Goal: Feedback & Contribution: Submit feedback/report problem

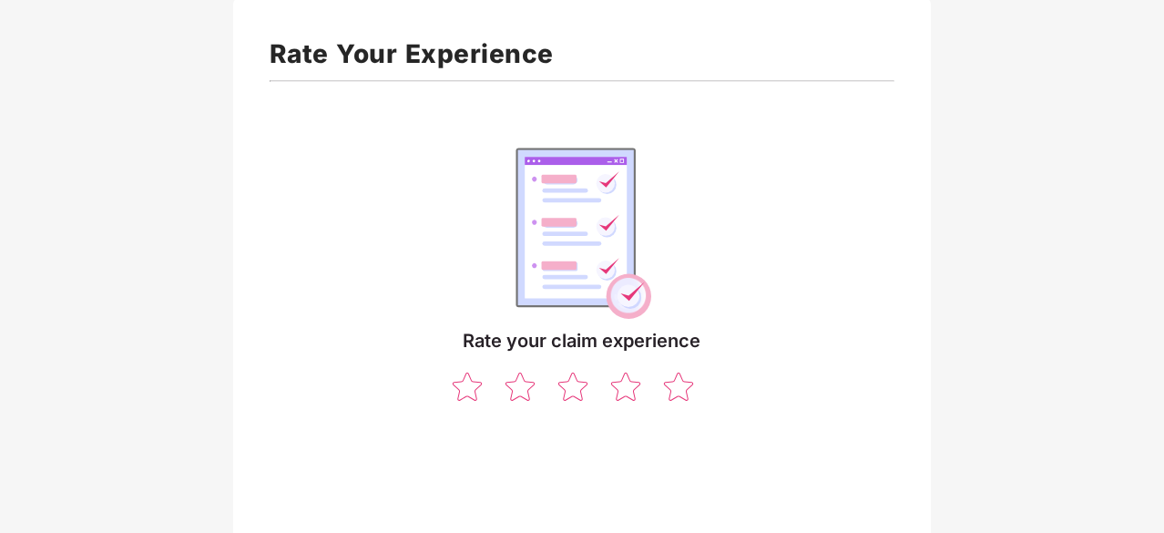
scroll to position [161, 0]
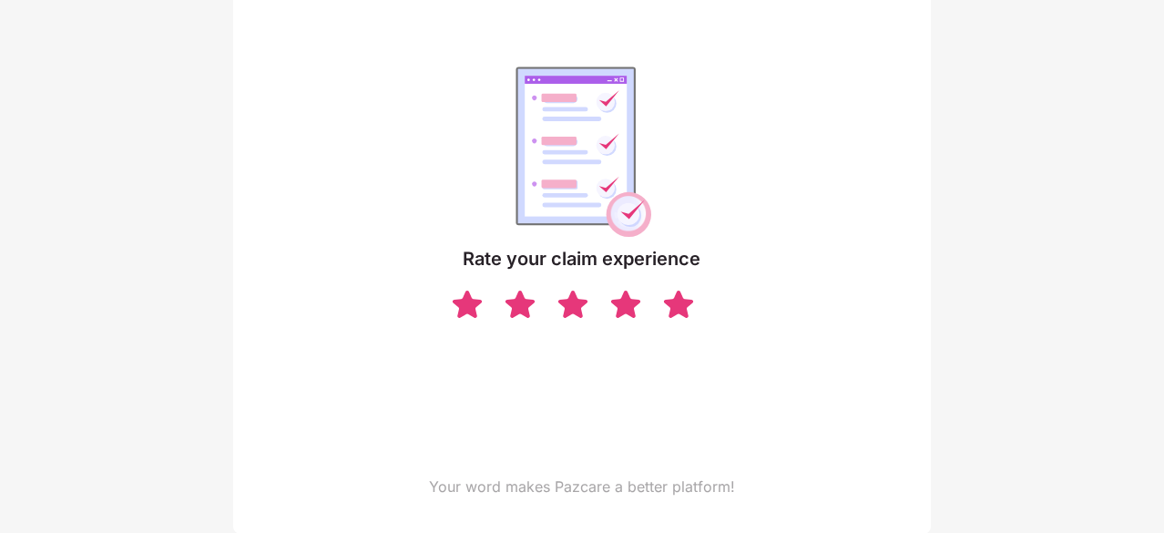
click at [676, 300] on img at bounding box center [678, 304] width 35 height 32
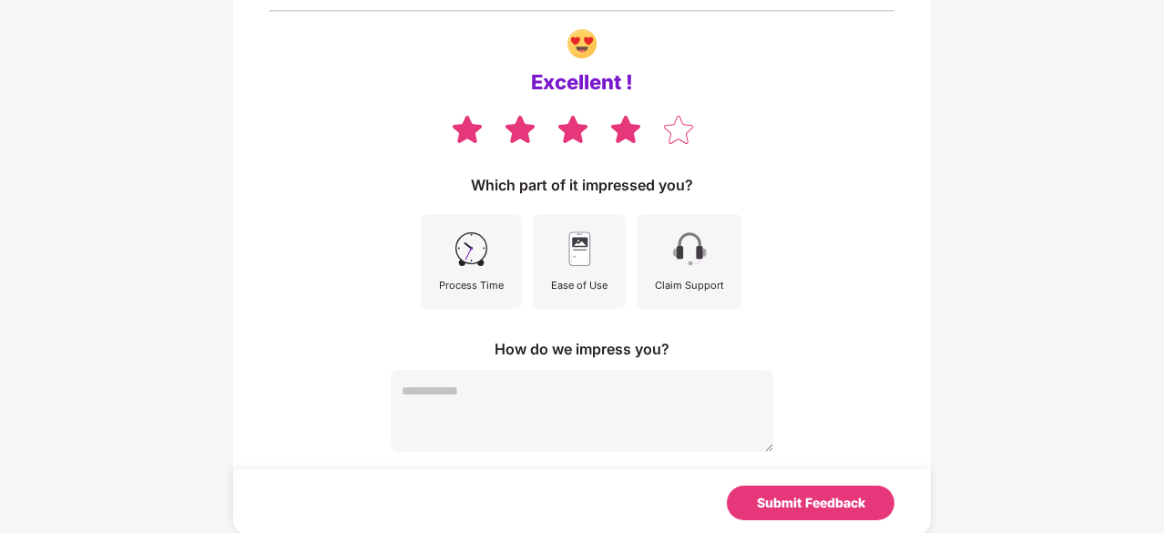
scroll to position [149, 0]
click at [622, 139] on img at bounding box center [625, 129] width 35 height 32
click at [623, 134] on img at bounding box center [625, 129] width 35 height 32
click at [670, 139] on img at bounding box center [678, 129] width 35 height 32
click at [623, 133] on img at bounding box center [625, 129] width 35 height 32
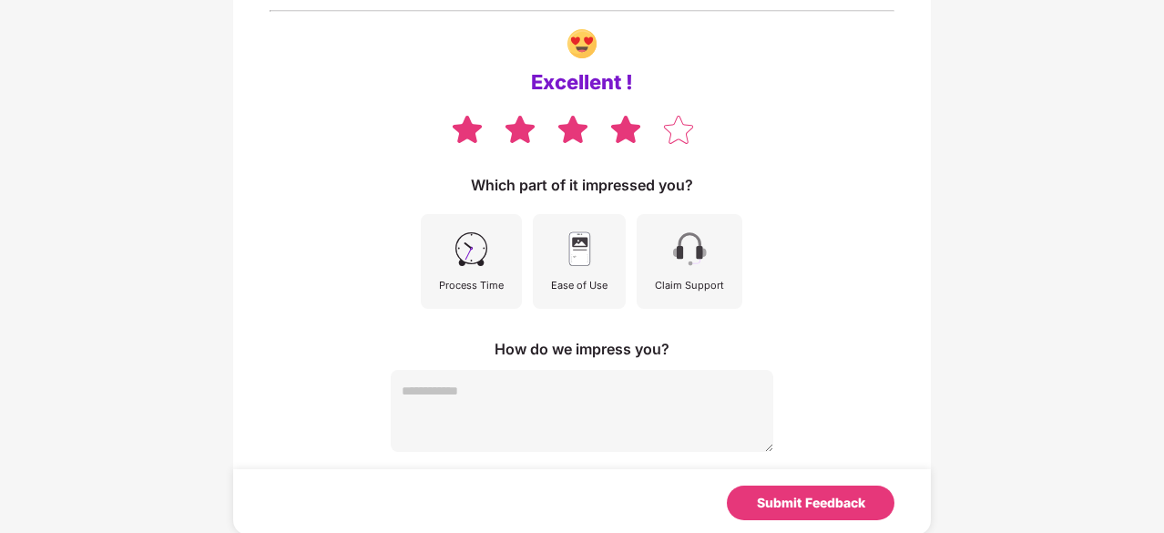
click at [423, 385] on textarea at bounding box center [582, 411] width 382 height 82
click at [443, 393] on textarea at bounding box center [582, 411] width 382 height 82
type textarea "**********"
click at [691, 134] on img at bounding box center [678, 129] width 35 height 32
click at [535, 407] on textarea "**********" at bounding box center [582, 410] width 382 height 82
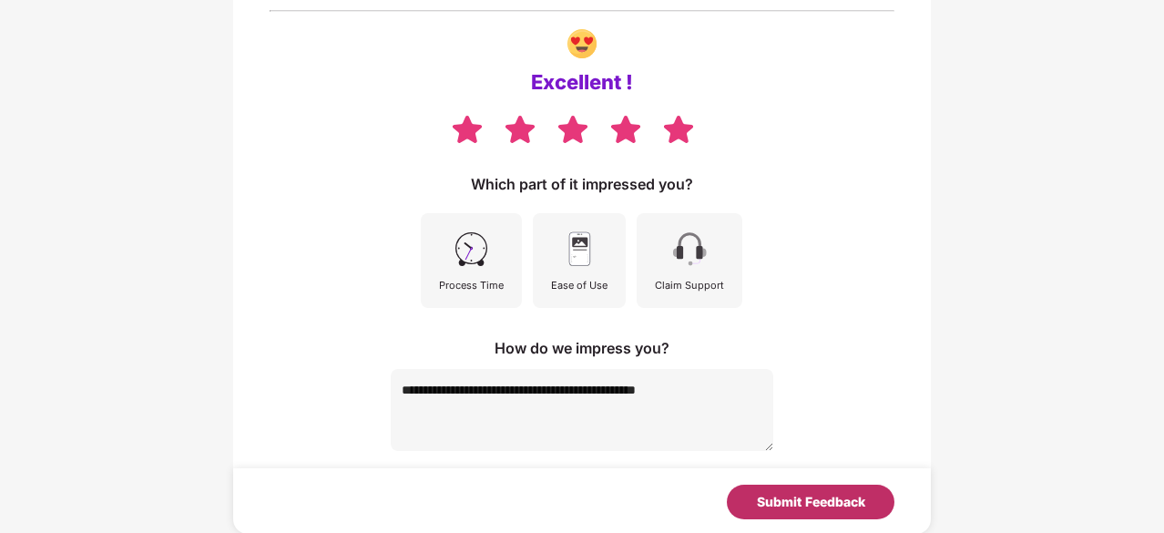
type textarea "**********"
click at [845, 492] on div "Submit Feedback" at bounding box center [811, 502] width 108 height 20
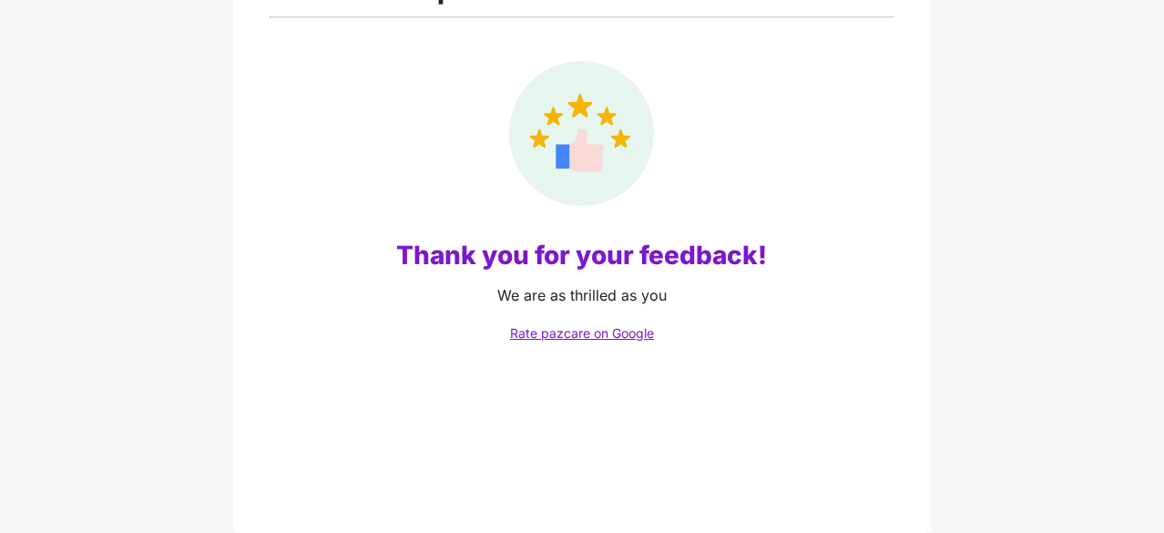
scroll to position [142, 0]
click at [581, 338] on link "Rate pazcare on Google" at bounding box center [582, 333] width 144 height 15
